Goal: Task Accomplishment & Management: Complete application form

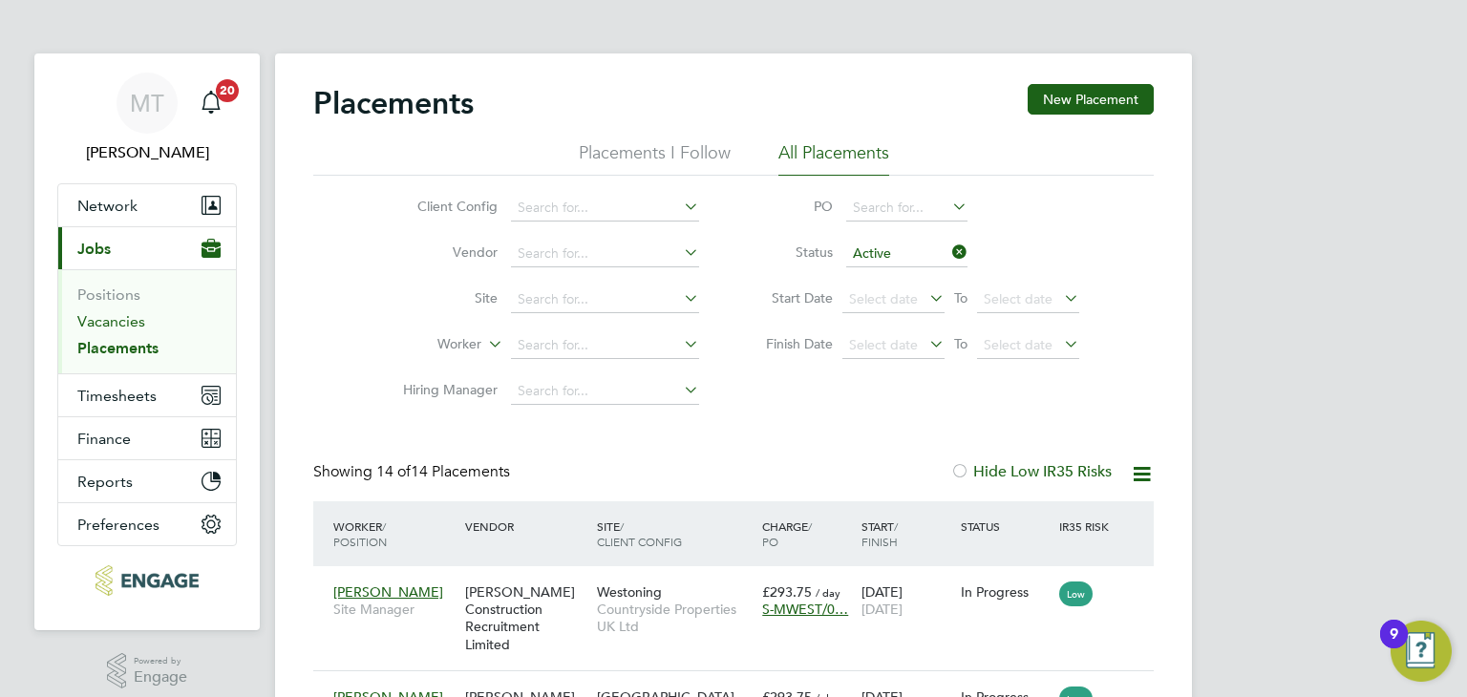
click at [115, 324] on link "Vacancies" at bounding box center [111, 321] width 68 height 18
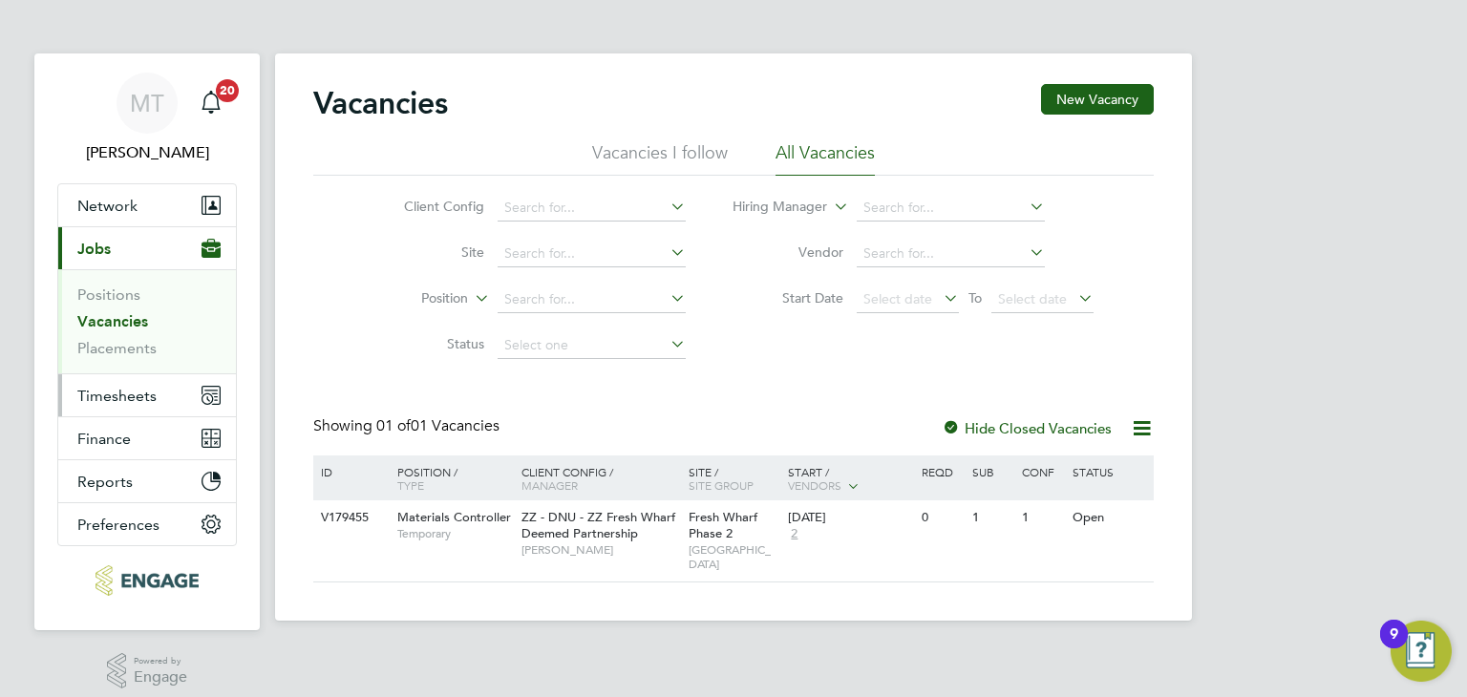
click at [109, 391] on span "Timesheets" at bounding box center [116, 396] width 79 height 18
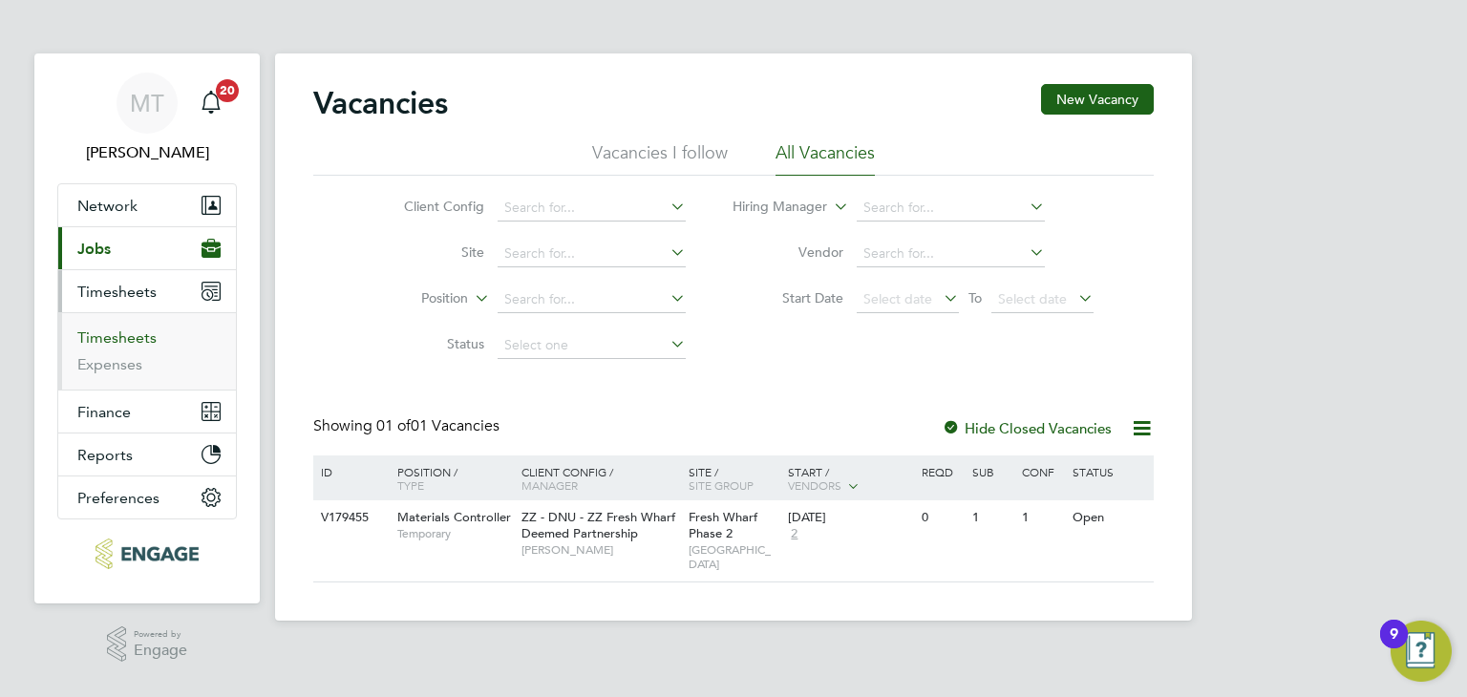
click at [114, 336] on link "Timesheets" at bounding box center [116, 338] width 79 height 18
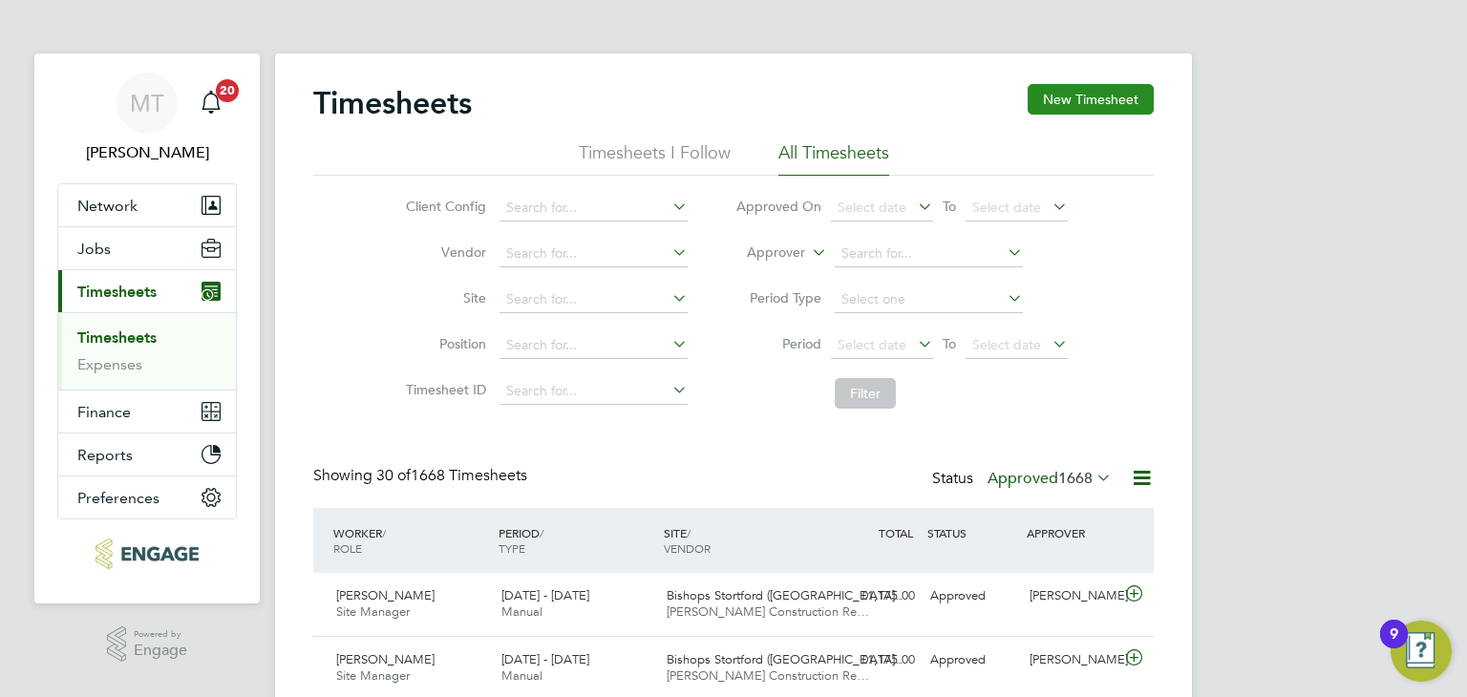
click at [1054, 91] on button "New Timesheet" at bounding box center [1091, 99] width 126 height 31
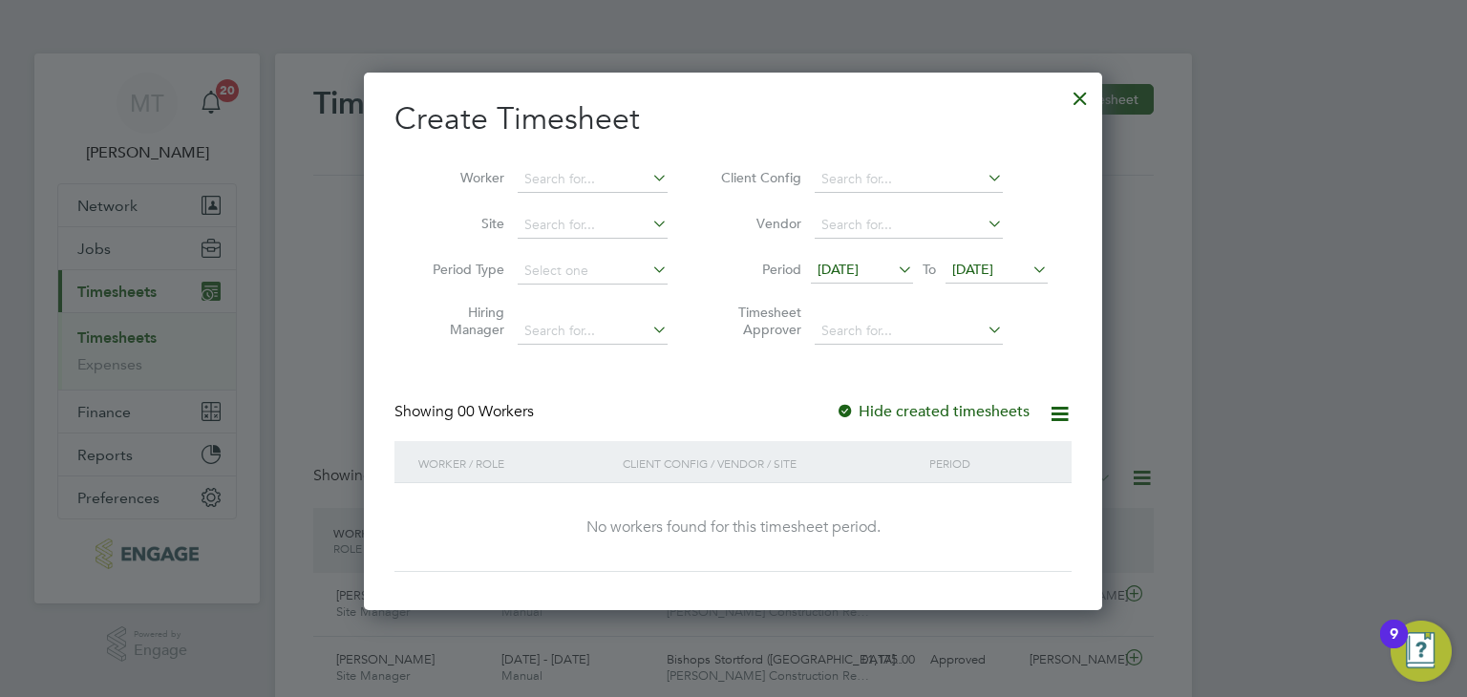
click at [993, 262] on span "[DATE]" at bounding box center [972, 269] width 41 height 17
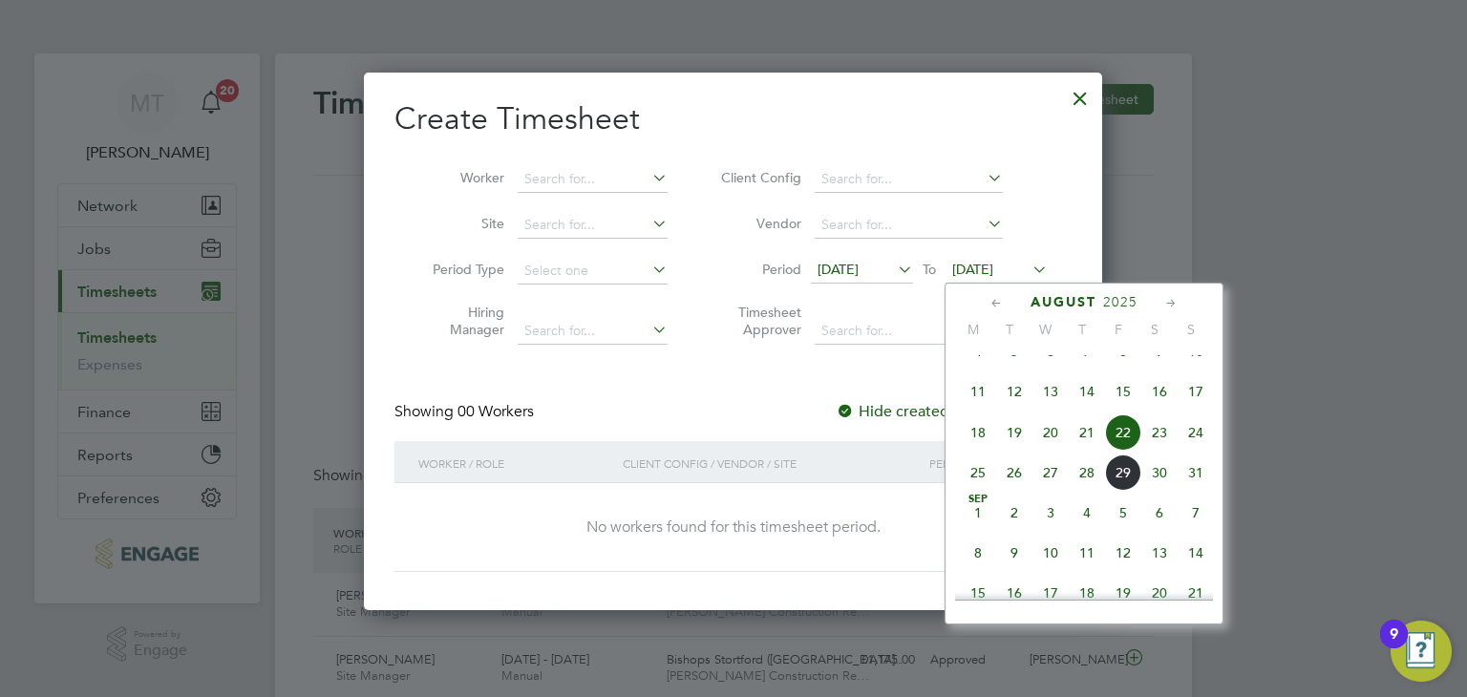
click at [1193, 491] on span "31" at bounding box center [1196, 473] width 36 height 36
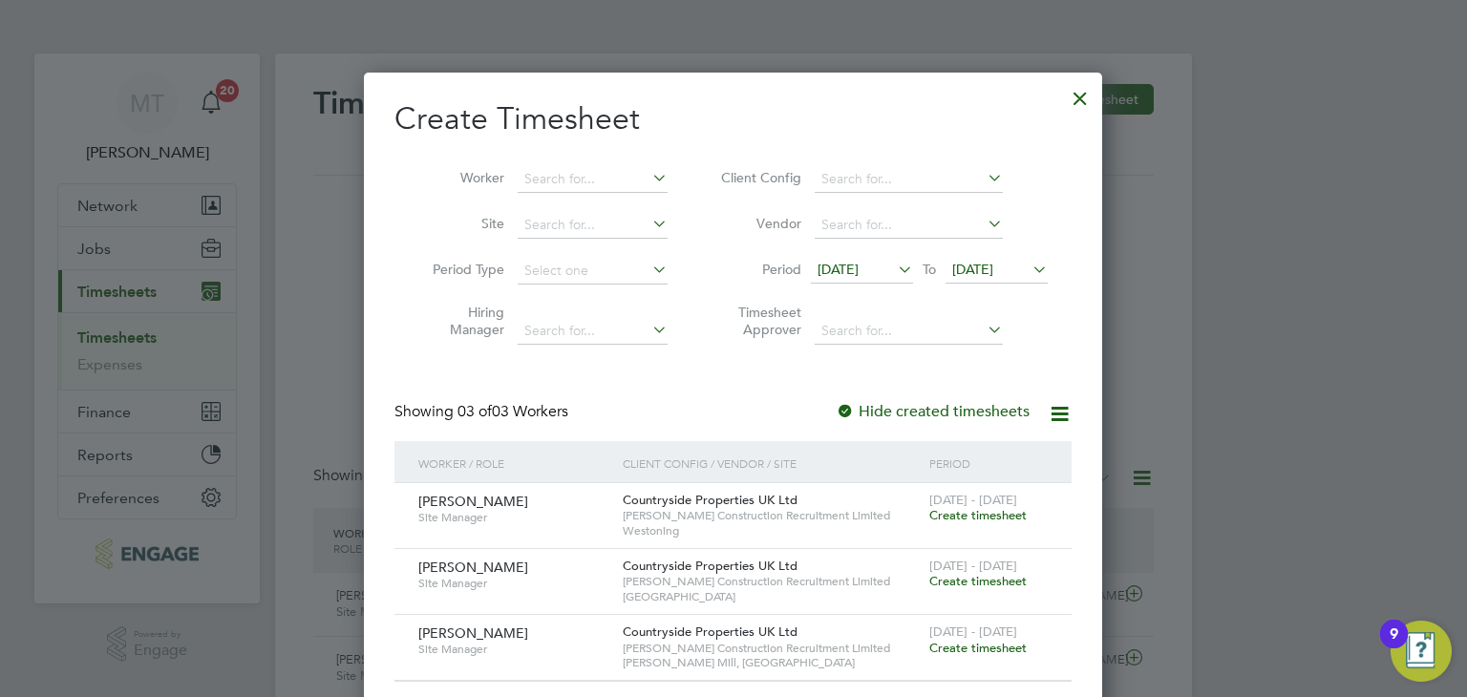
click at [985, 519] on span "Create timesheet" at bounding box center [977, 515] width 97 height 16
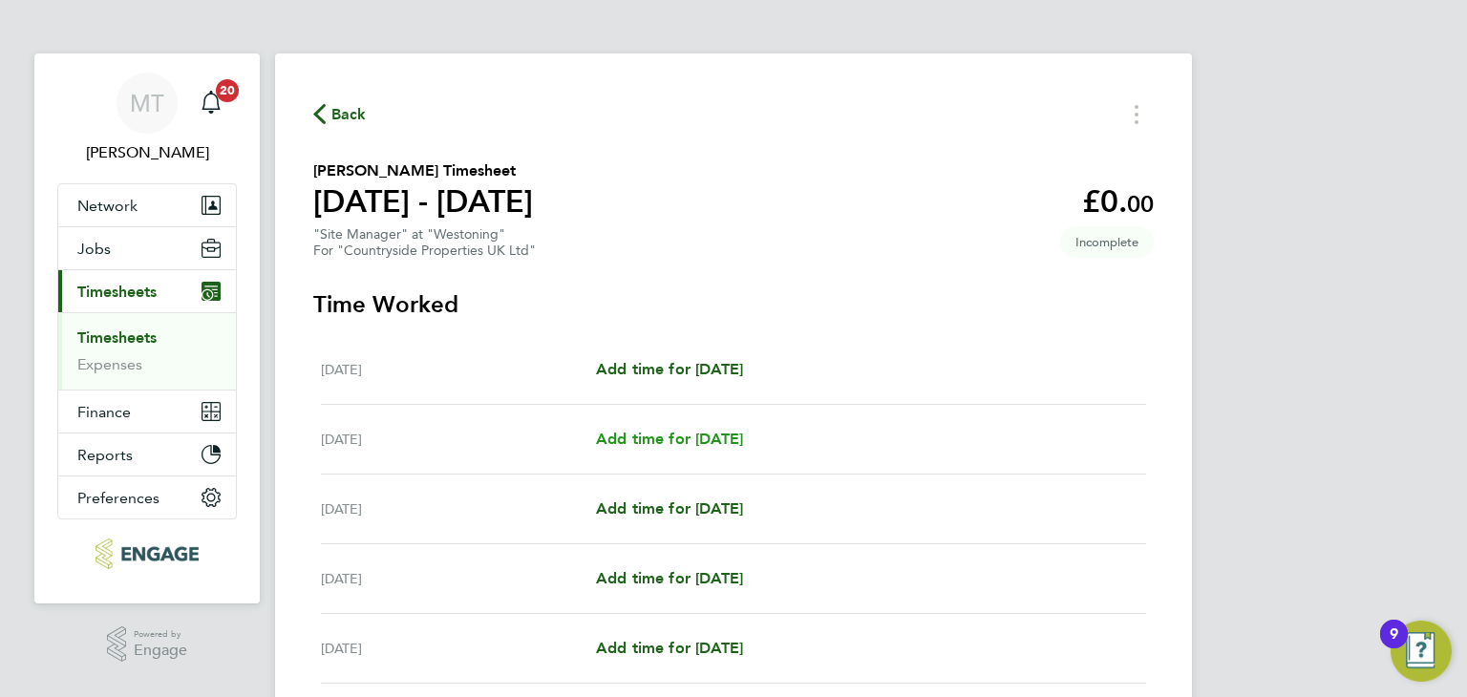
click at [739, 437] on span "Add time for [DATE]" at bounding box center [669, 439] width 147 height 18
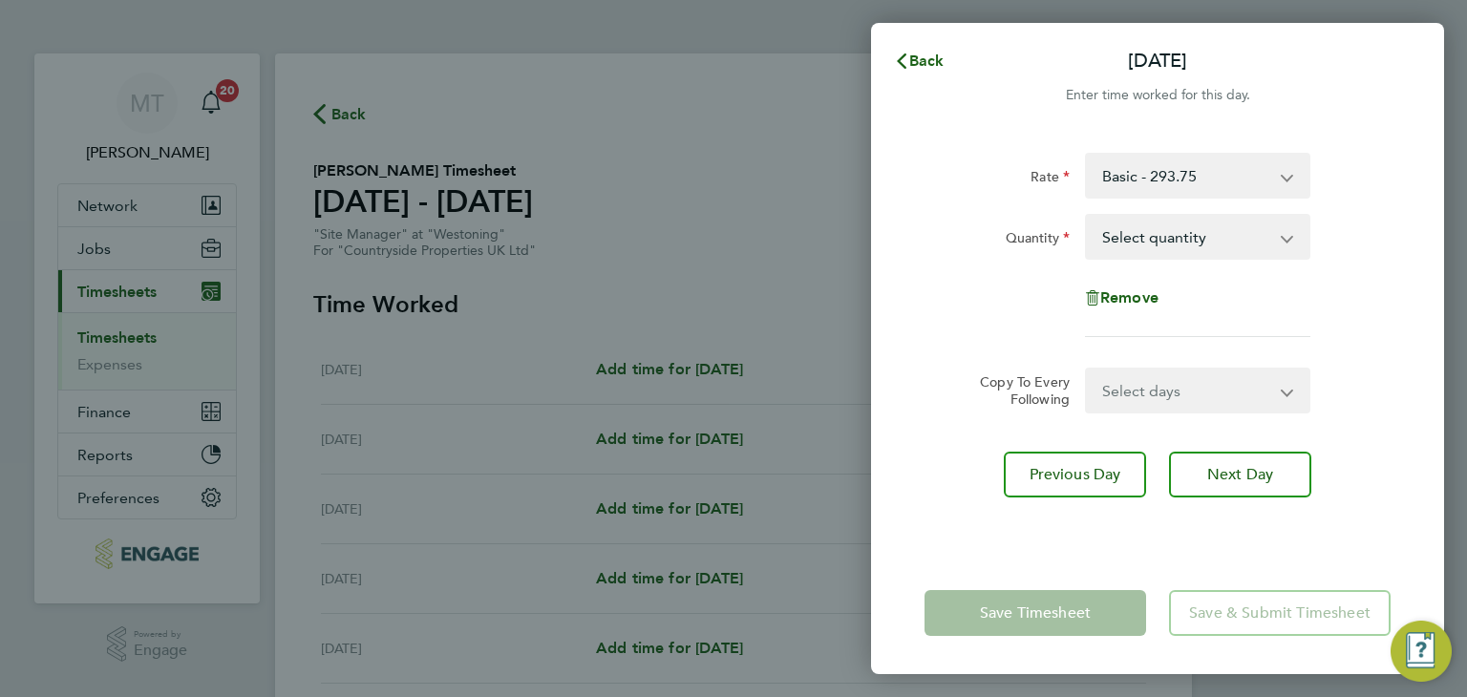
click at [1220, 241] on select "Select quantity 0.5 1" at bounding box center [1186, 237] width 199 height 42
select select "1"
click at [1087, 216] on select "Select quantity 0.5 1" at bounding box center [1186, 237] width 199 height 42
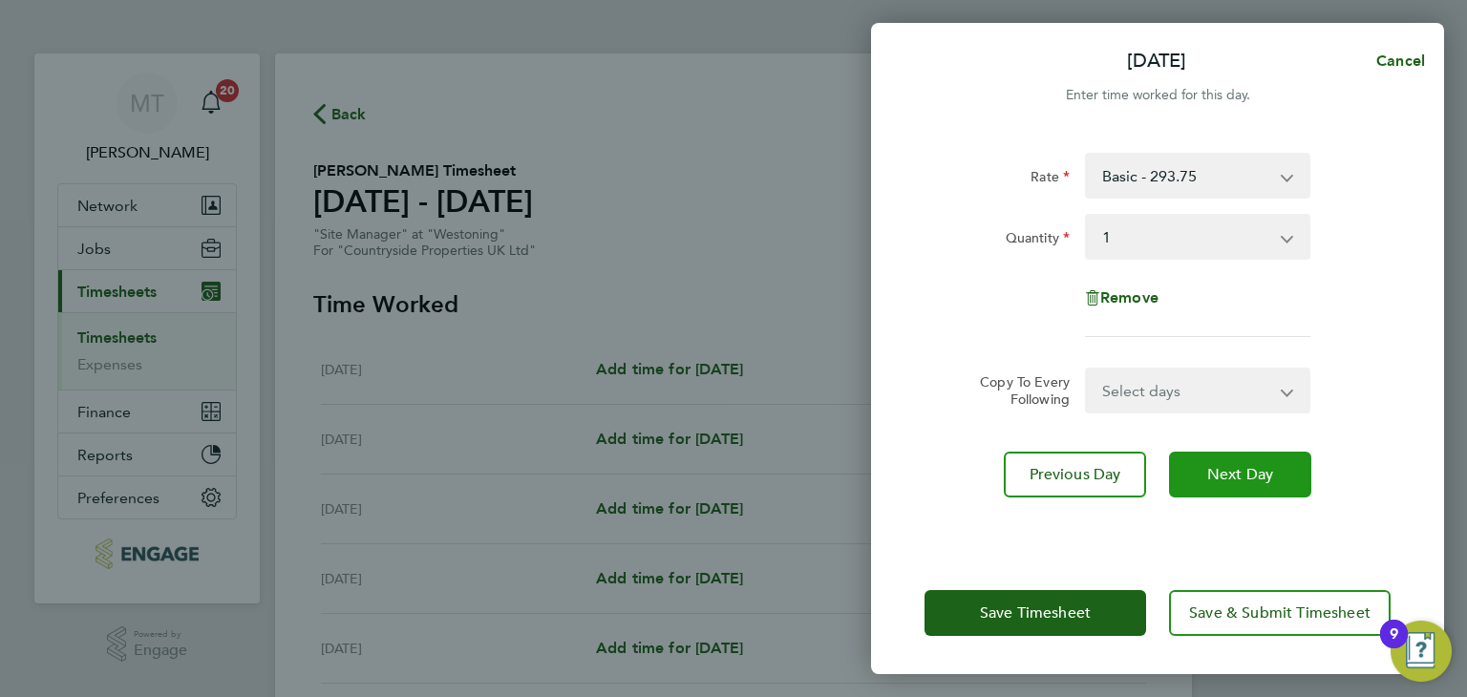
click at [1219, 487] on button "Next Day" at bounding box center [1240, 475] width 142 height 46
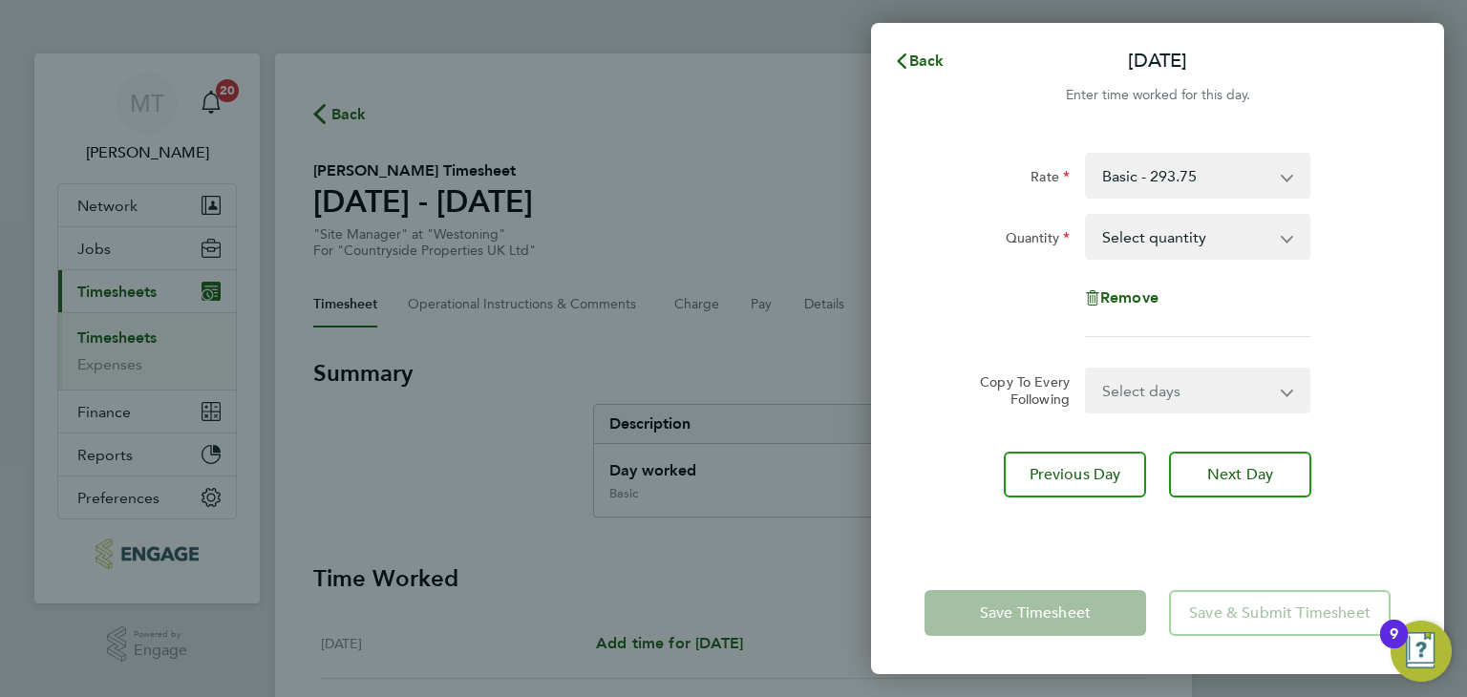
click at [1153, 242] on select "Select quantity 0.5 1" at bounding box center [1186, 237] width 199 height 42
select select "1"
click at [1087, 216] on select "Select quantity 0.5 1" at bounding box center [1186, 237] width 199 height 42
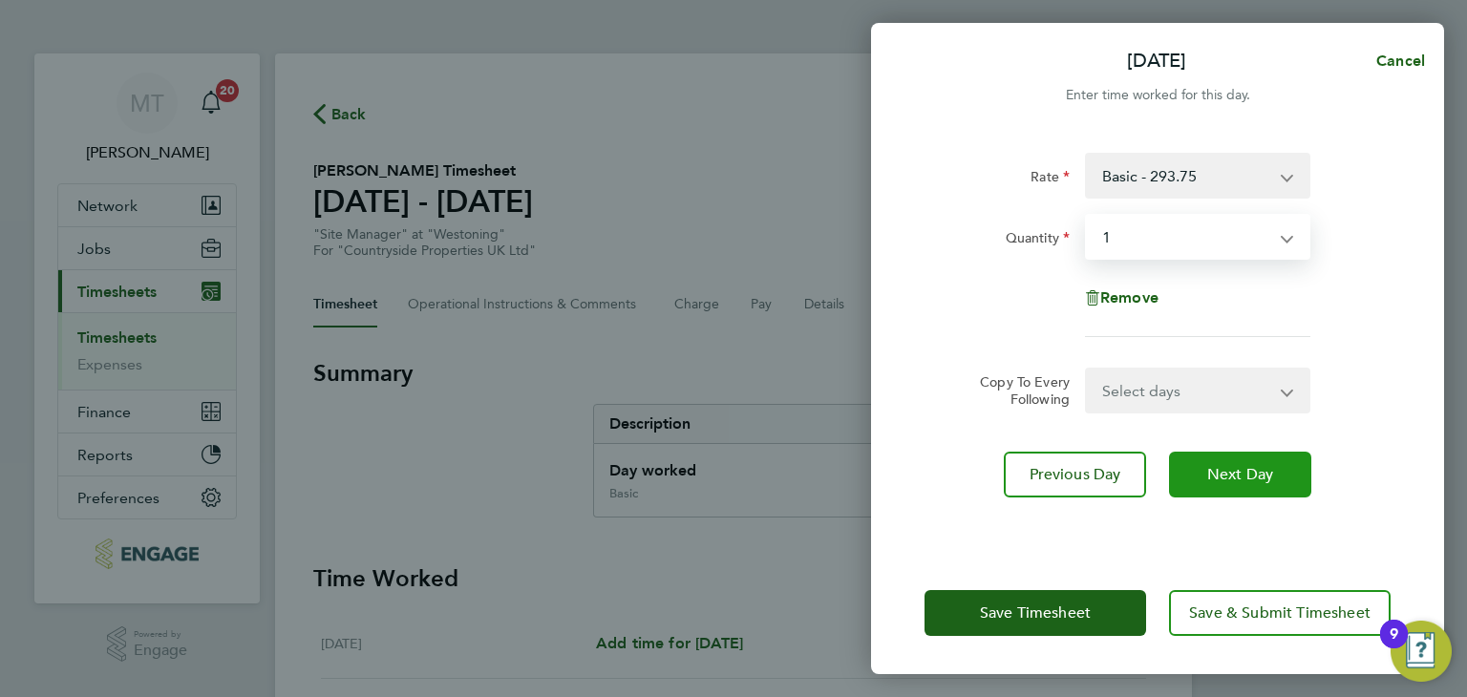
click at [1219, 475] on span "Next Day" at bounding box center [1240, 474] width 66 height 19
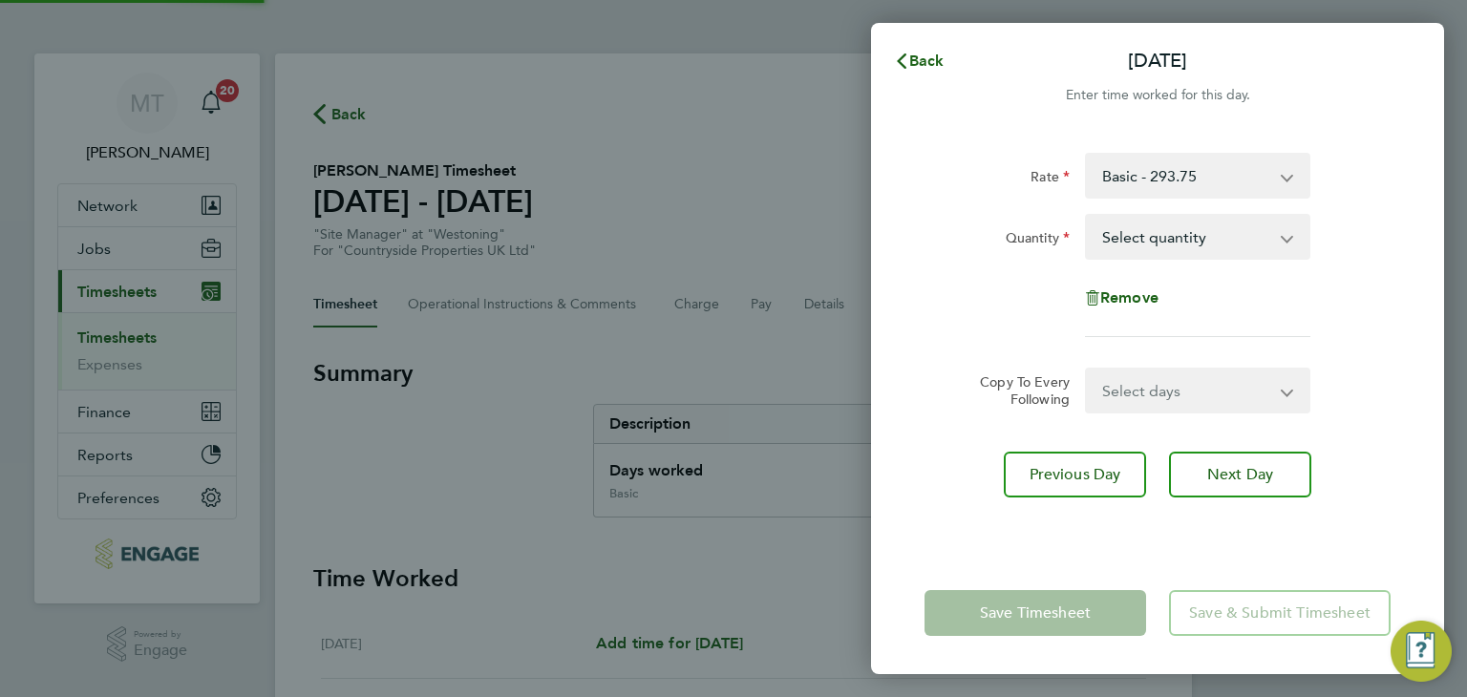
click at [1144, 250] on select "Select quantity 0.5 1" at bounding box center [1186, 237] width 199 height 42
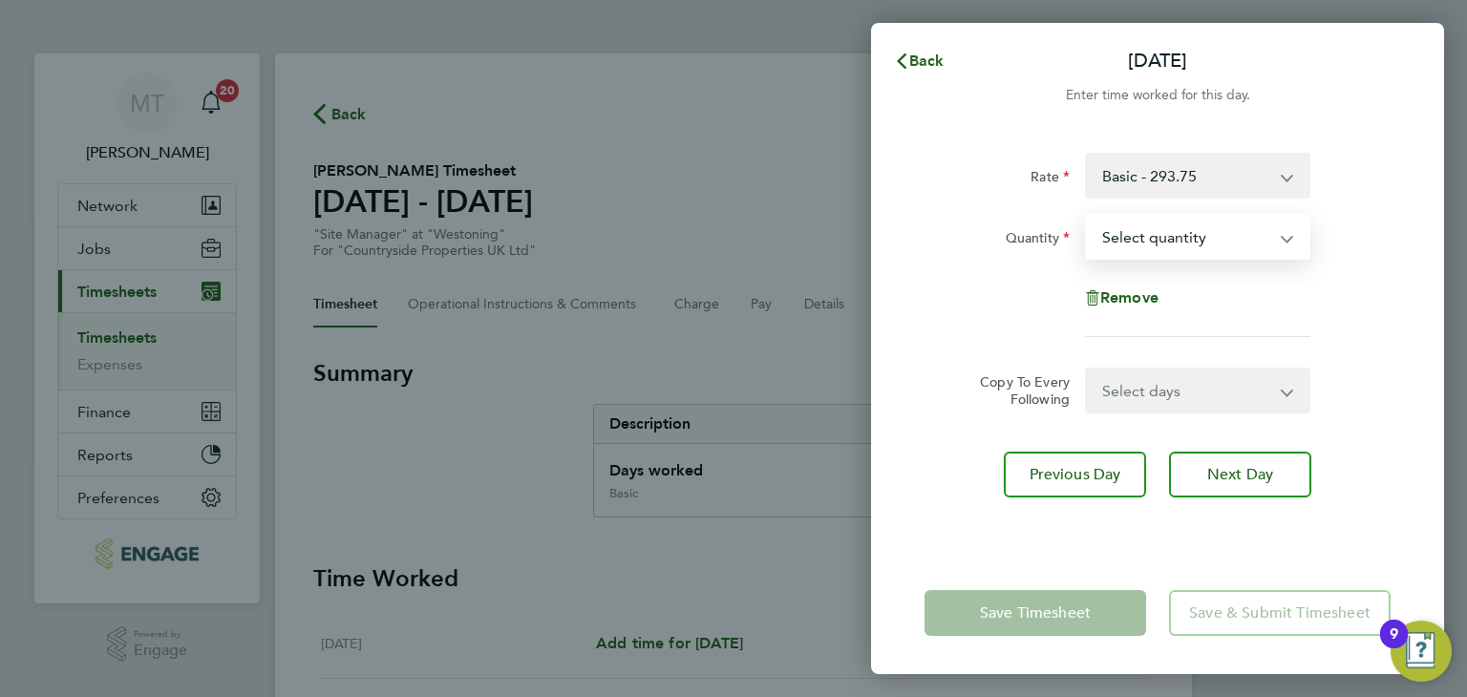
select select "1"
click at [1087, 216] on select "Select quantity 0.5 1" at bounding box center [1186, 237] width 199 height 42
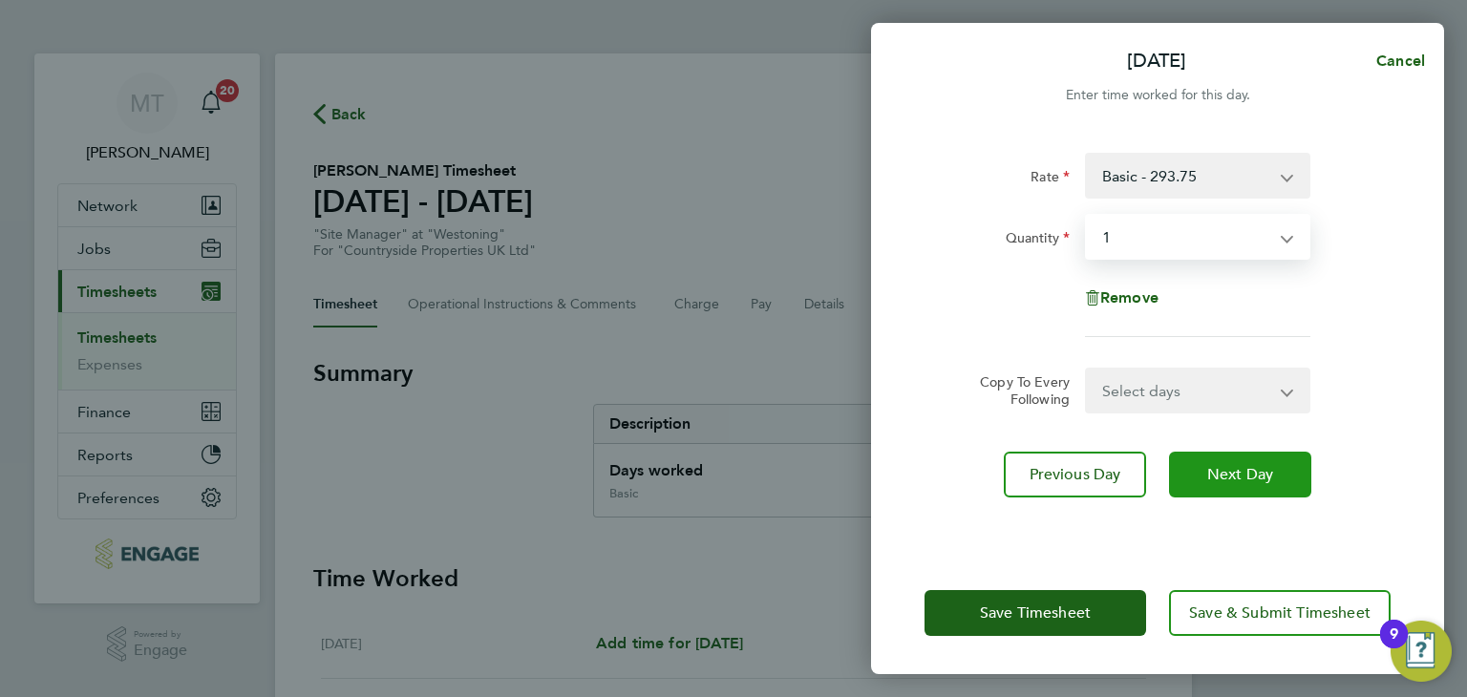
click at [1204, 477] on button "Next Day" at bounding box center [1240, 475] width 142 height 46
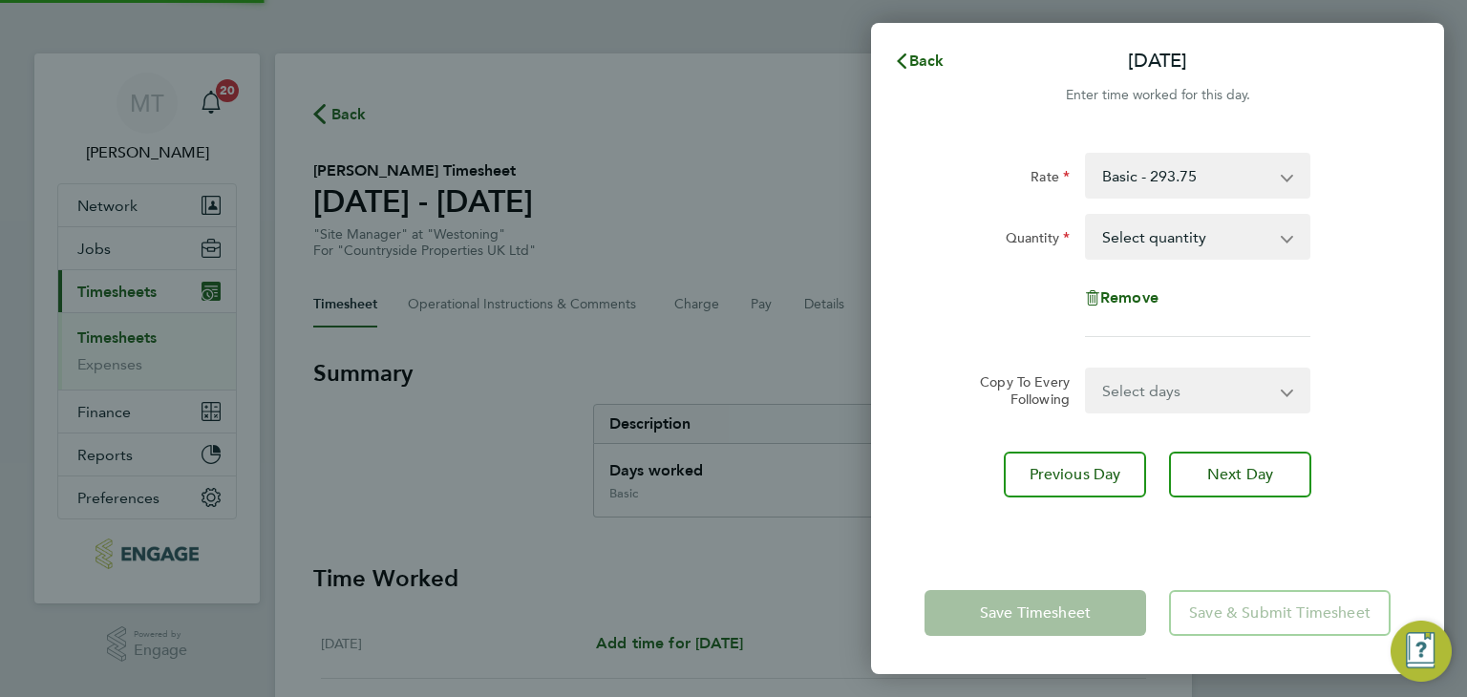
click at [1119, 238] on select "Select quantity 0.5 1" at bounding box center [1186, 237] width 199 height 42
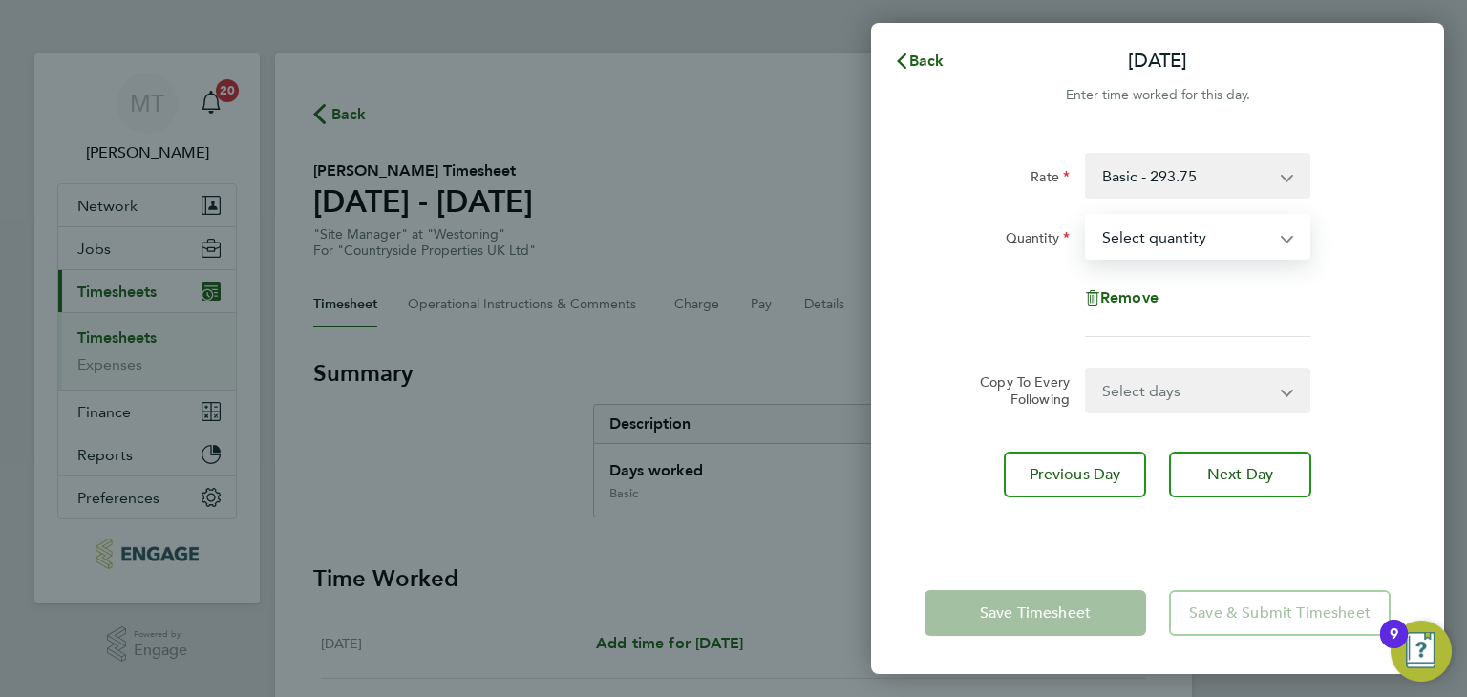
select select "1"
click at [1087, 216] on select "Select quantity 0.5 1" at bounding box center [1186, 237] width 199 height 42
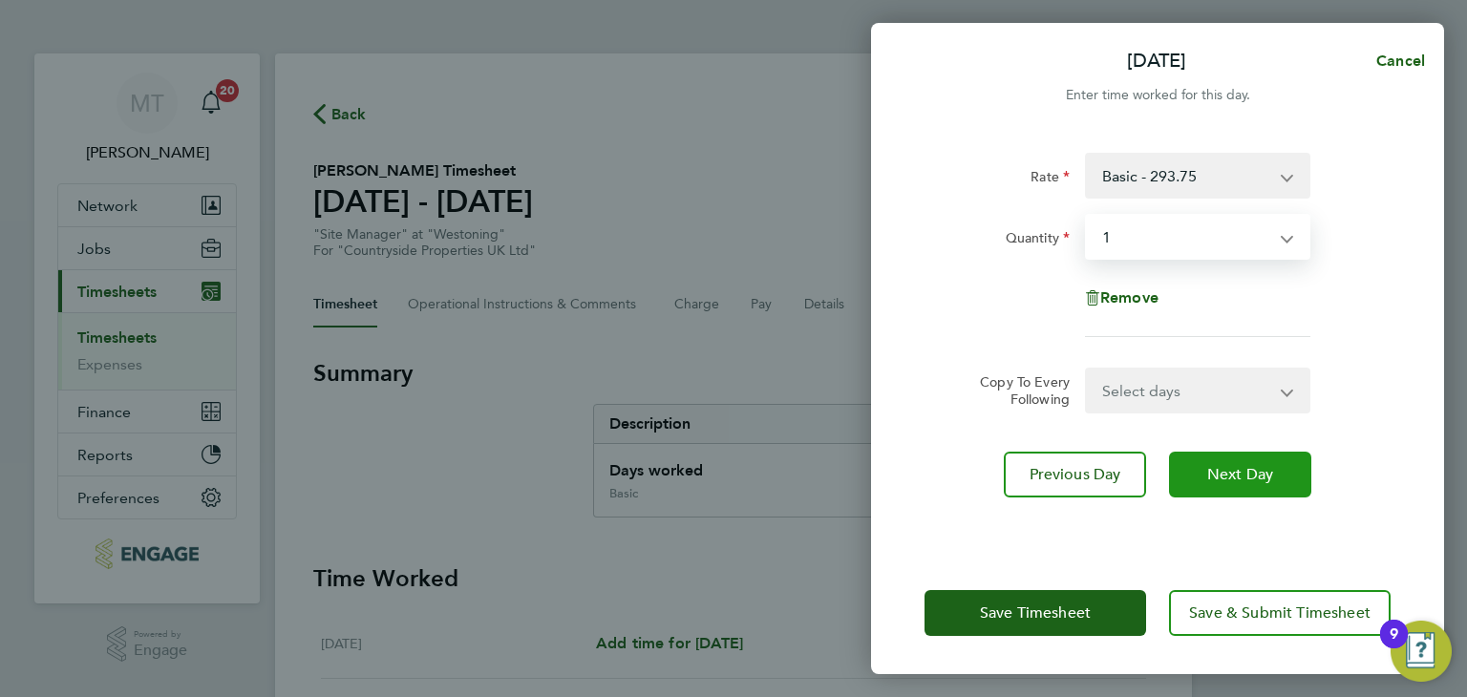
click at [1212, 459] on button "Next Day" at bounding box center [1240, 475] width 142 height 46
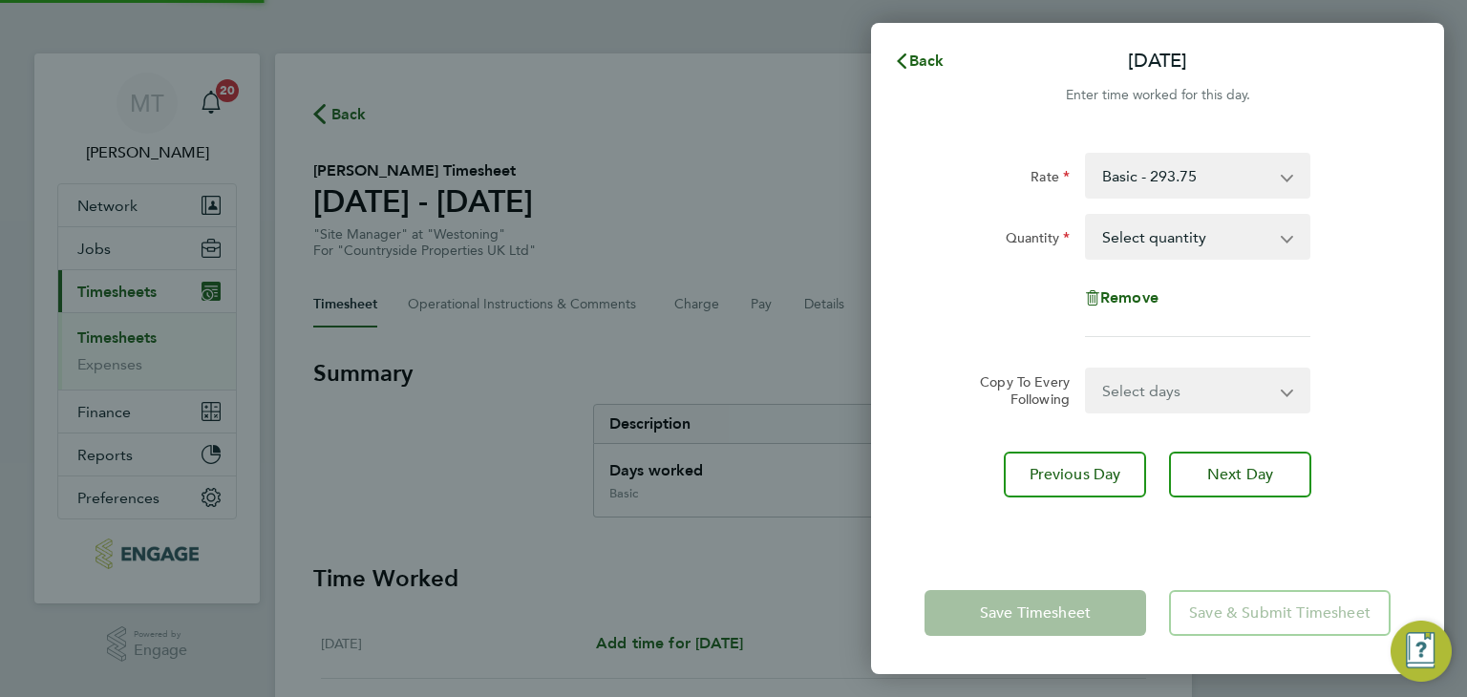
click at [1155, 248] on select "Select quantity 0.5 1" at bounding box center [1186, 237] width 199 height 42
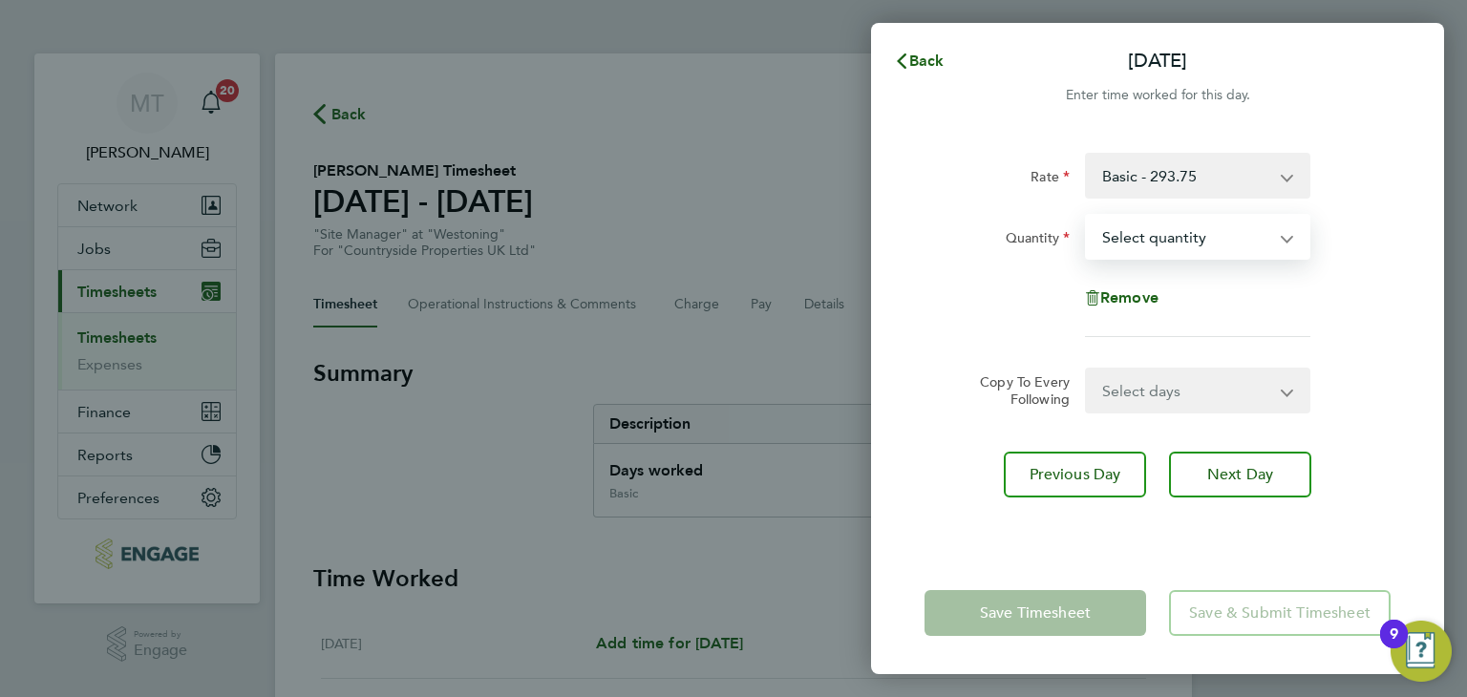
select select "1"
click at [1087, 216] on select "Select quantity 0.5 1" at bounding box center [1186, 237] width 199 height 42
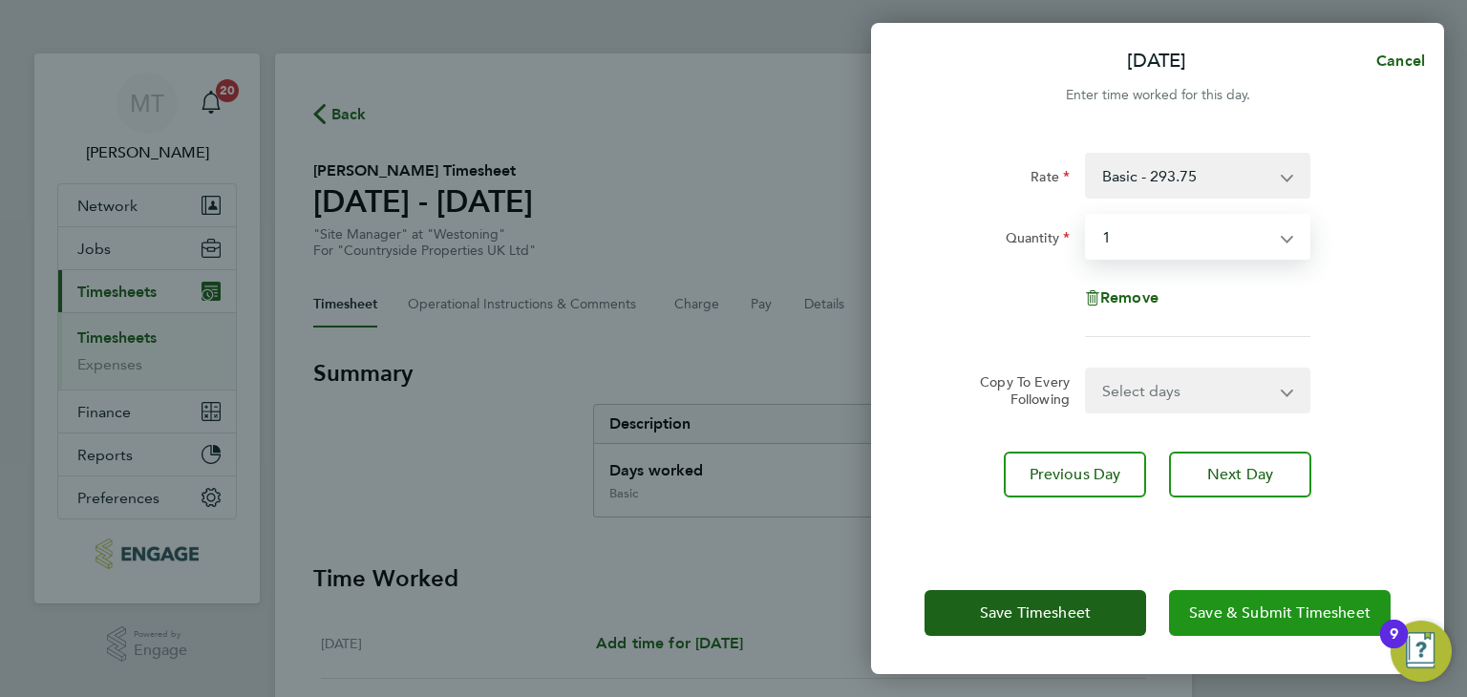
drag, startPoint x: 1223, startPoint y: 605, endPoint x: 1201, endPoint y: 621, distance: 27.3
click at [1222, 605] on span "Save & Submit Timesheet" at bounding box center [1279, 613] width 181 height 19
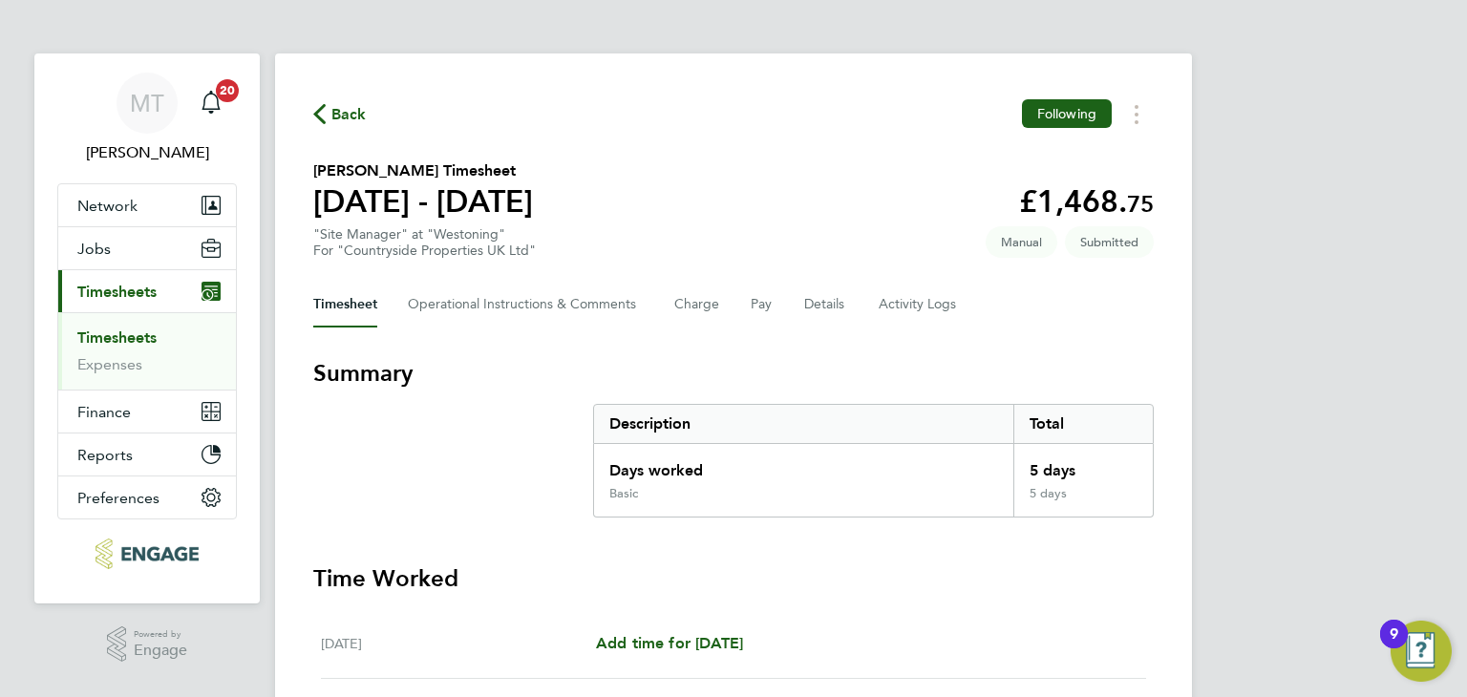
click at [343, 108] on span "Back" at bounding box center [348, 114] width 35 height 23
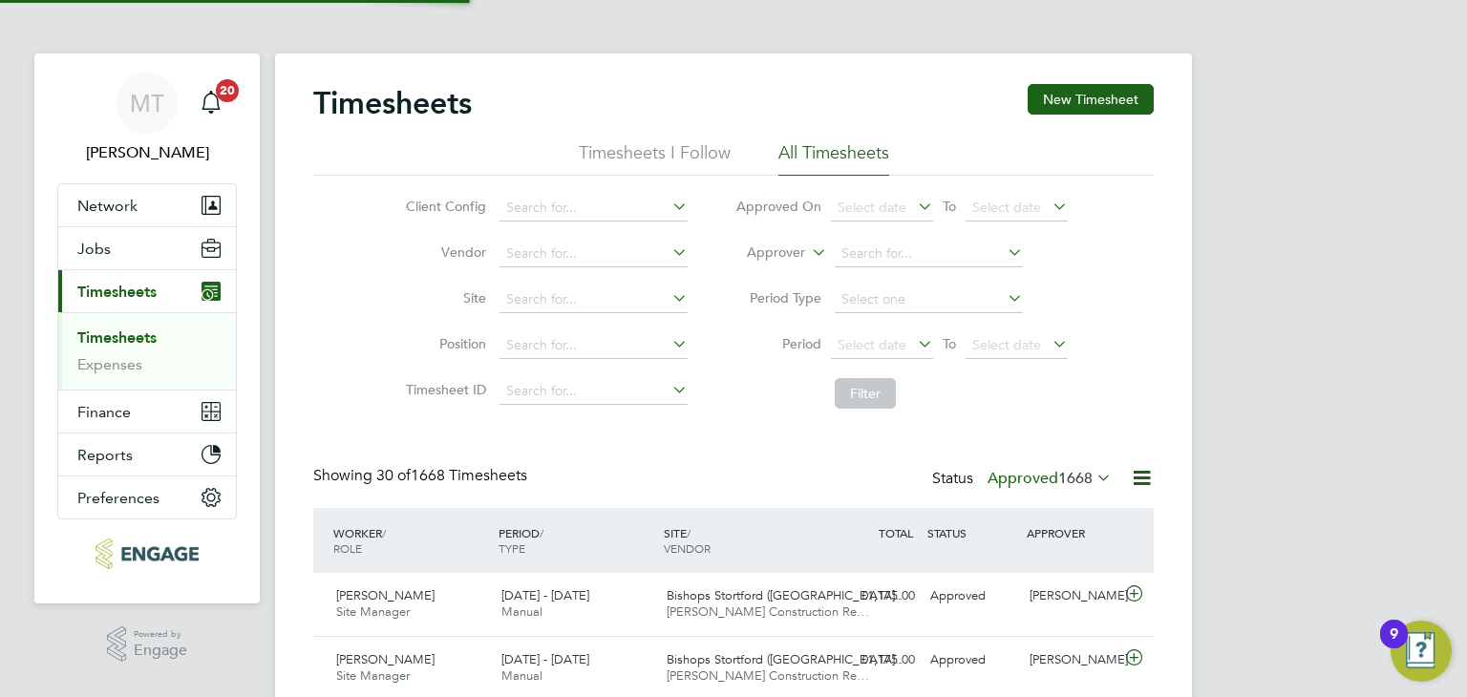
scroll to position [48, 166]
click at [1081, 477] on span "1668" at bounding box center [1075, 478] width 34 height 19
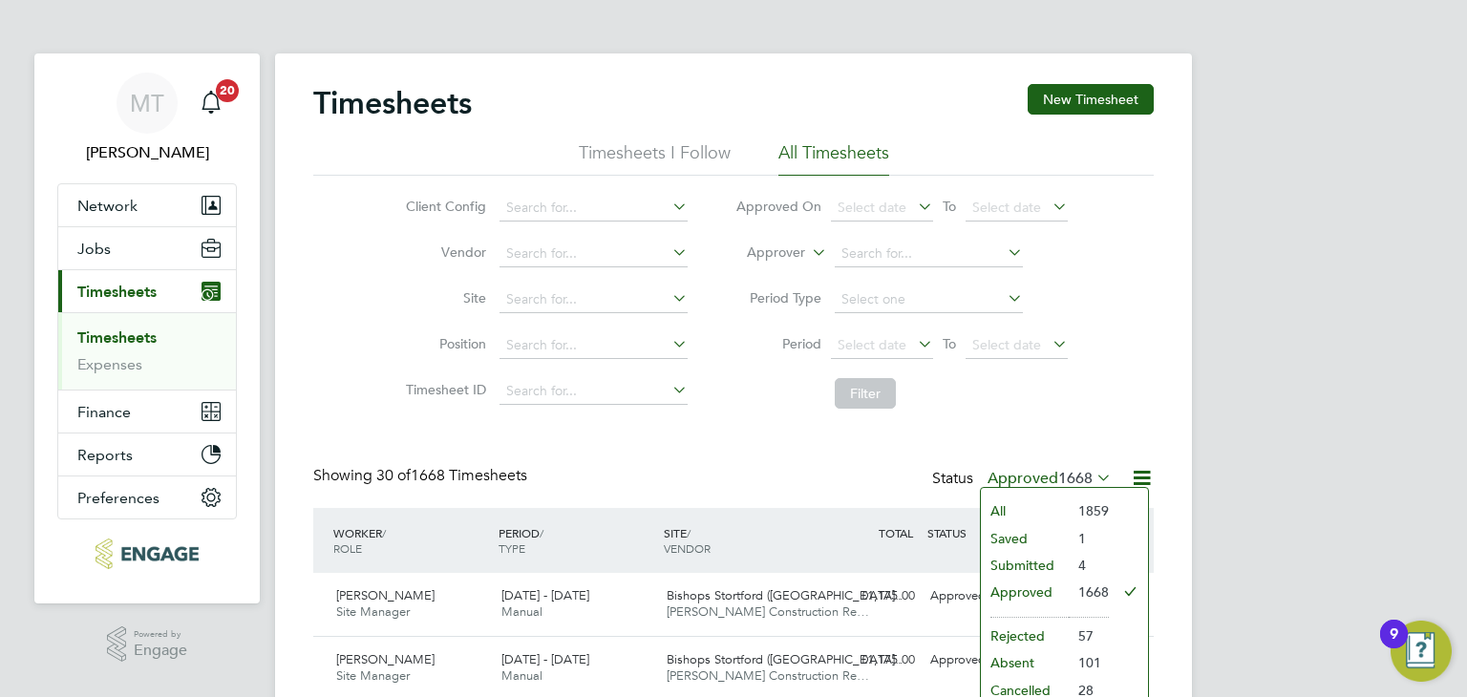
click at [1027, 564] on li "Submitted" at bounding box center [1025, 565] width 88 height 27
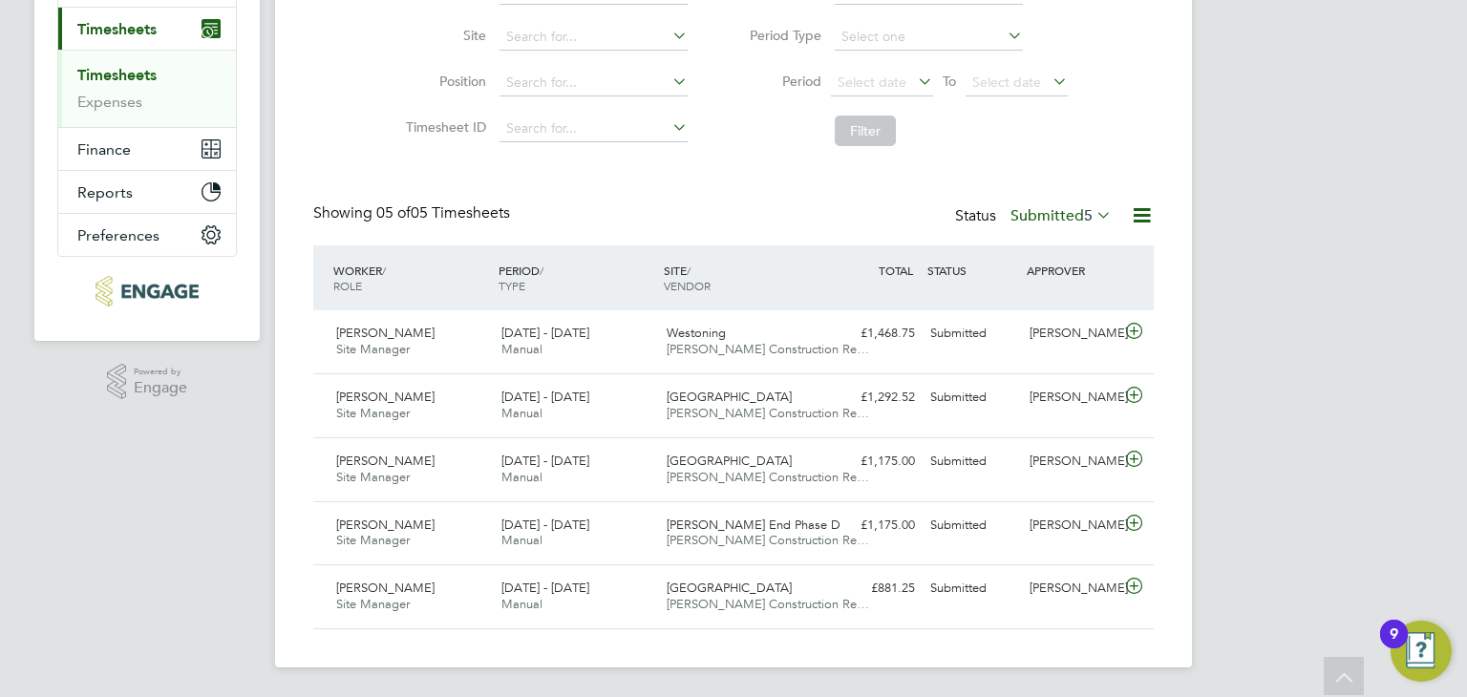
click at [1058, 208] on label "Submitted 5" at bounding box center [1061, 215] width 101 height 19
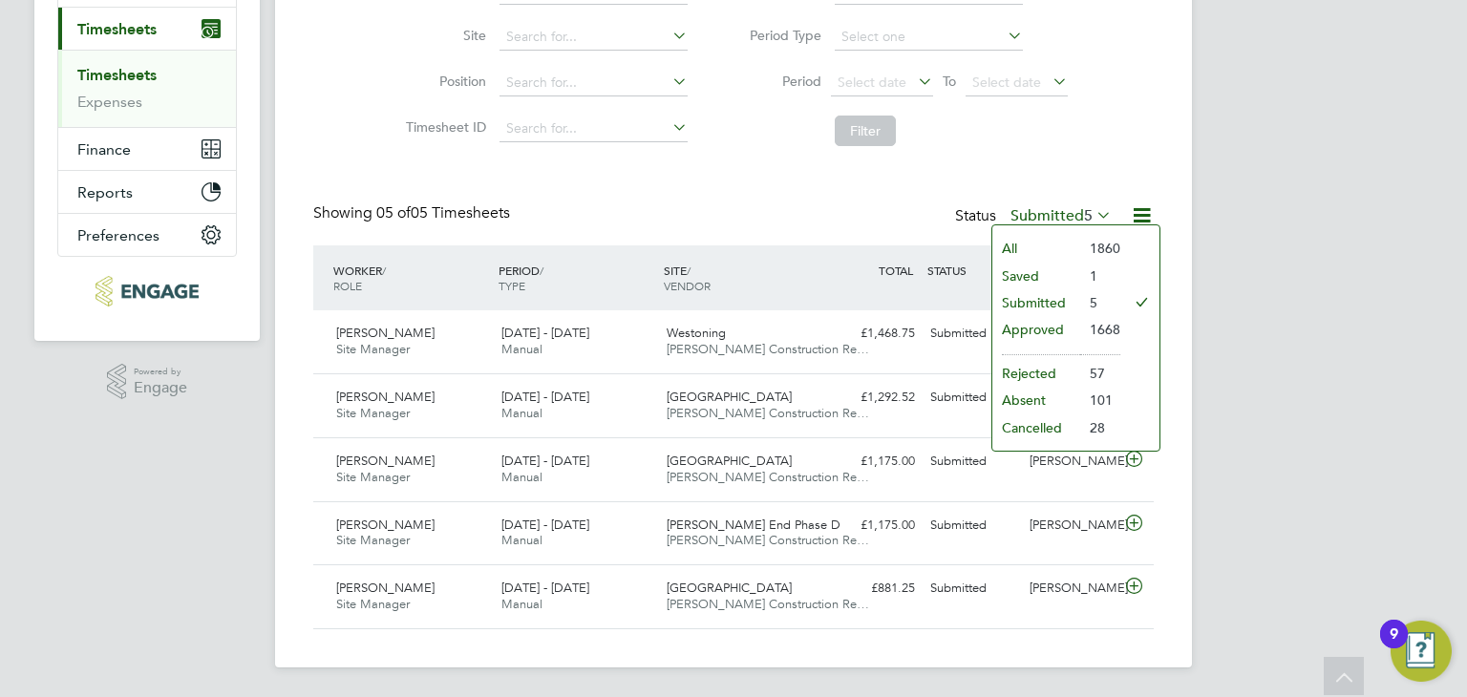
click at [1064, 335] on li "Approved" at bounding box center [1036, 329] width 88 height 27
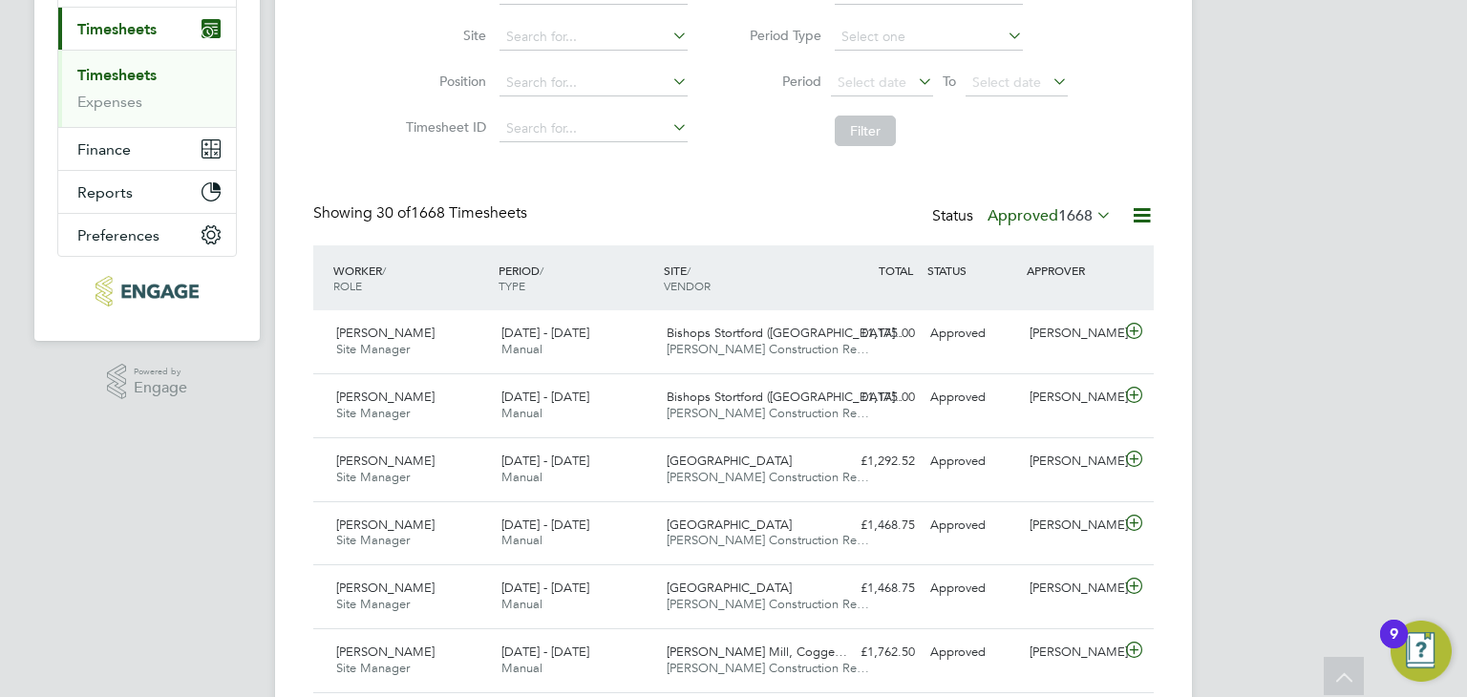
click at [1058, 218] on span "1668" at bounding box center [1075, 215] width 34 height 19
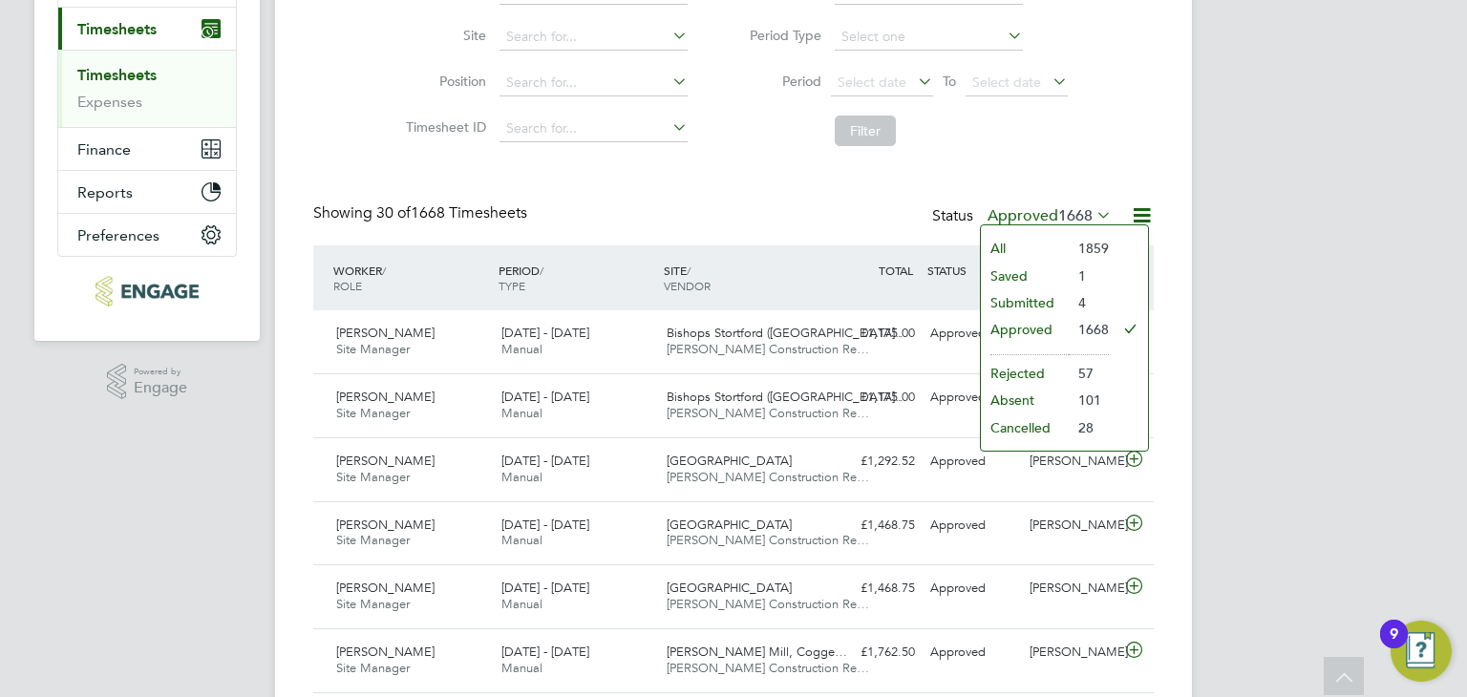
click at [1024, 291] on li "Submitted" at bounding box center [1025, 302] width 88 height 27
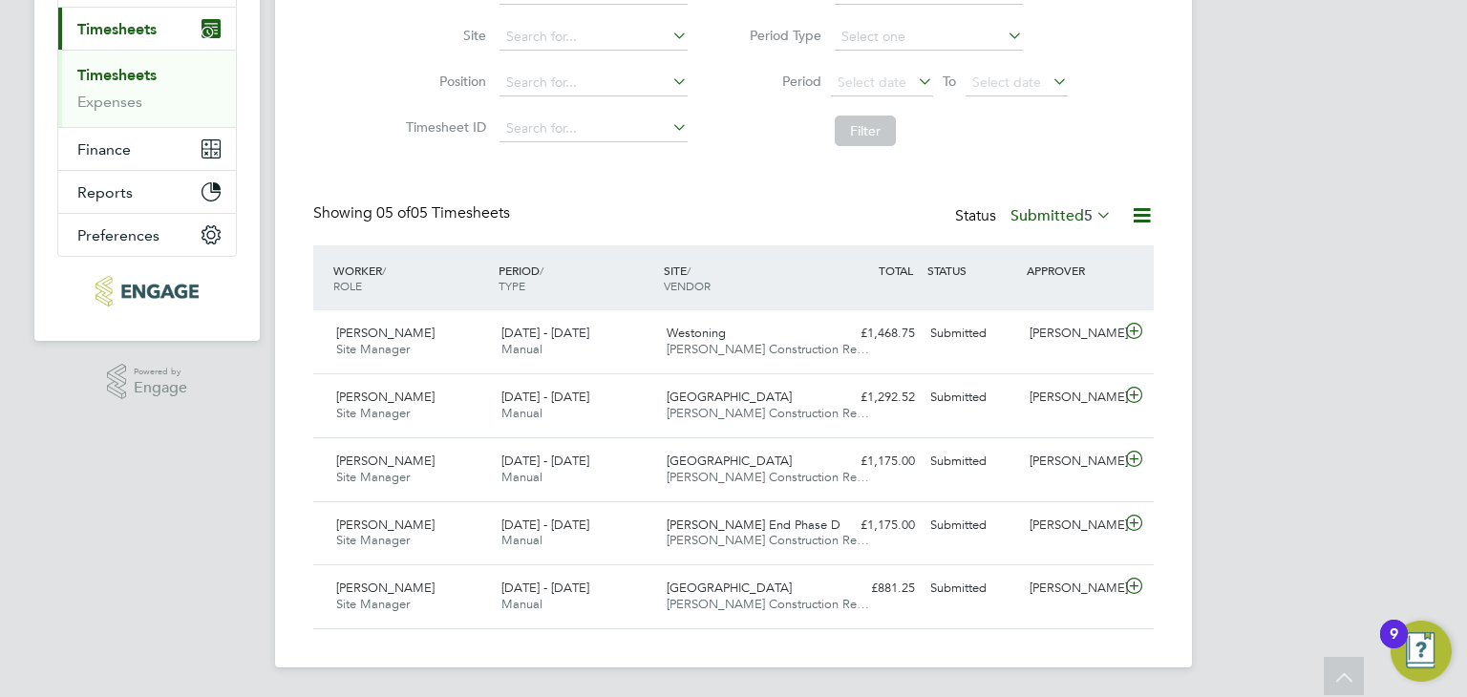
click at [1040, 213] on label "Submitted 5" at bounding box center [1061, 215] width 101 height 19
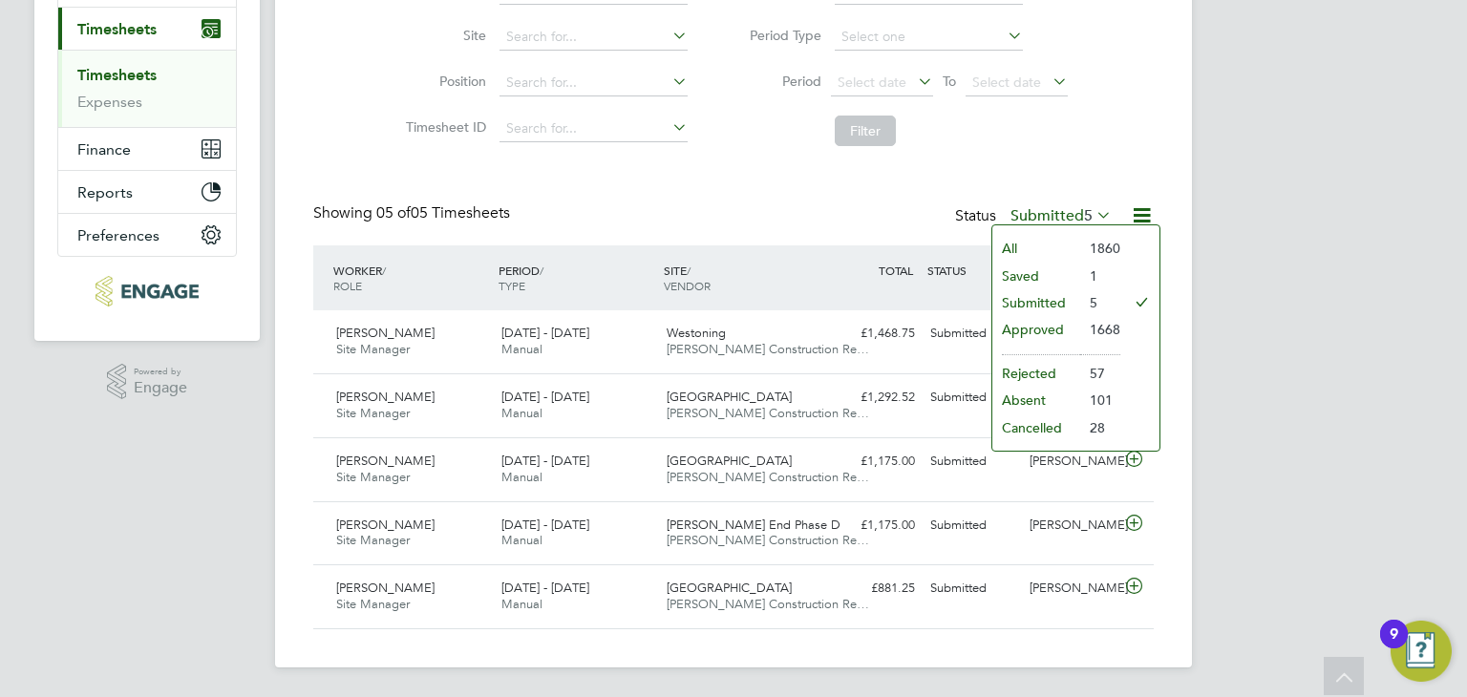
click at [1030, 265] on li "Saved" at bounding box center [1036, 276] width 88 height 27
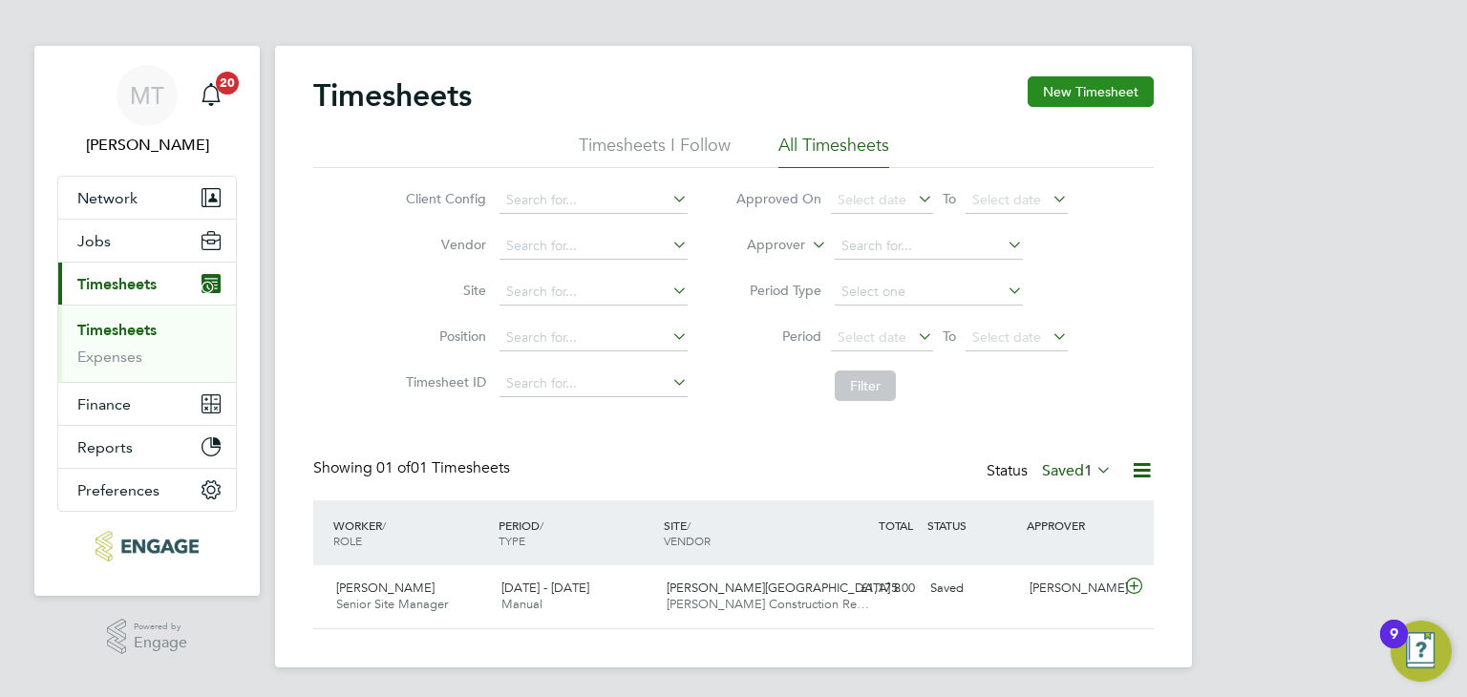
click at [1054, 96] on button "New Timesheet" at bounding box center [1091, 91] width 126 height 31
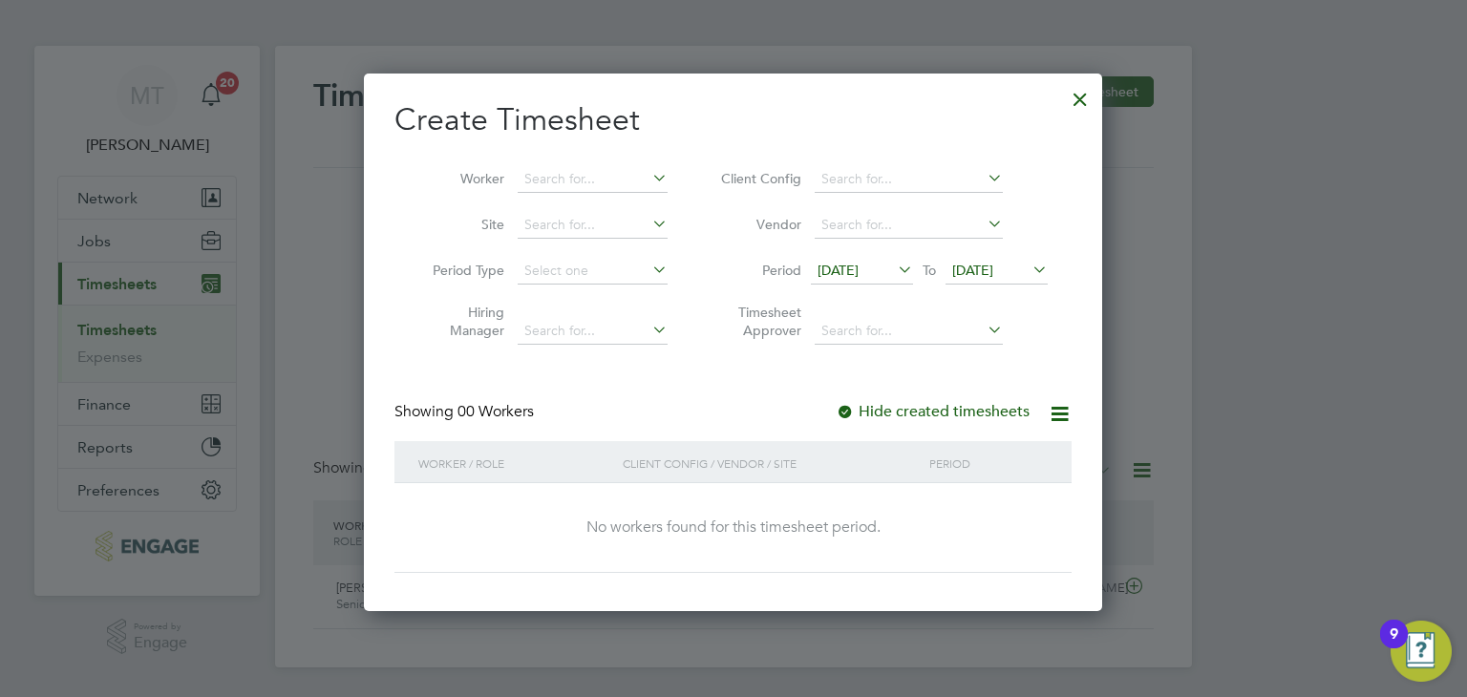
click at [993, 272] on span "[DATE]" at bounding box center [972, 270] width 41 height 17
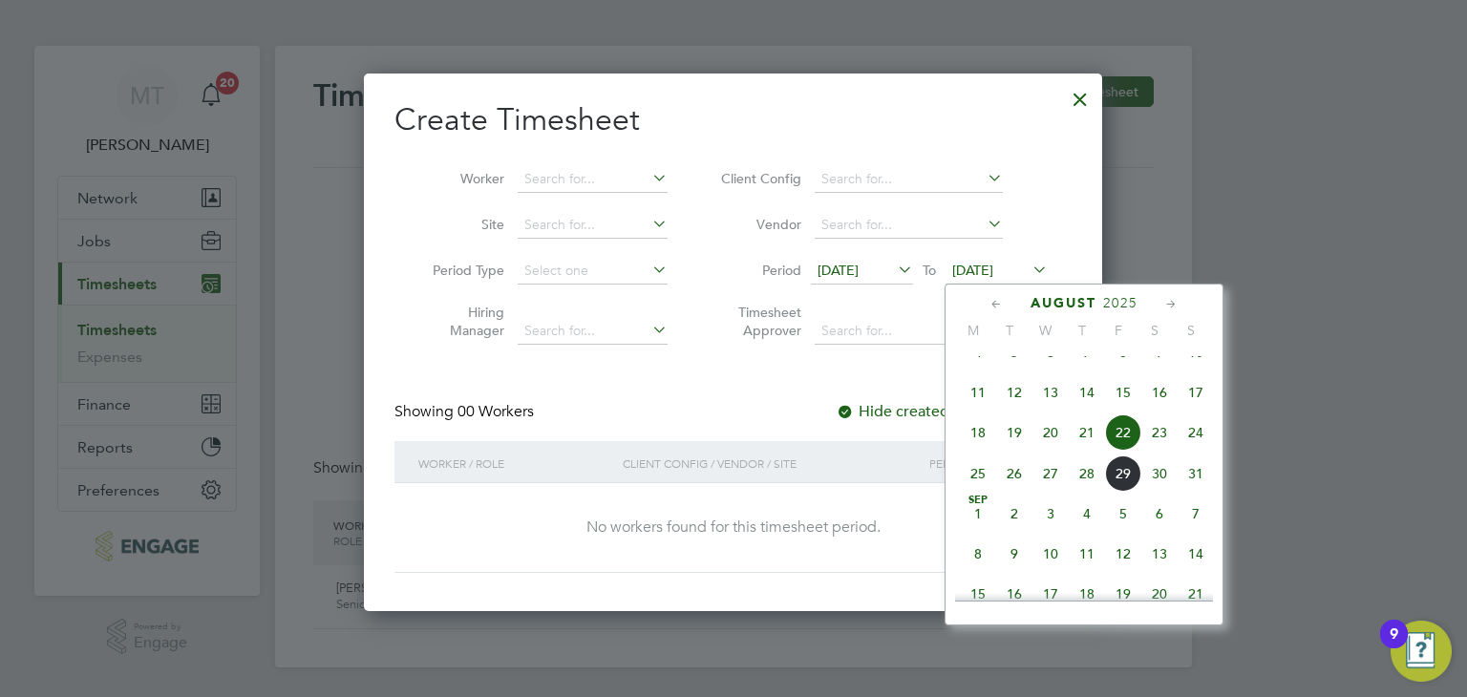
click at [1191, 490] on span "31" at bounding box center [1196, 474] width 36 height 36
